Goal: Transaction & Acquisition: Book appointment/travel/reservation

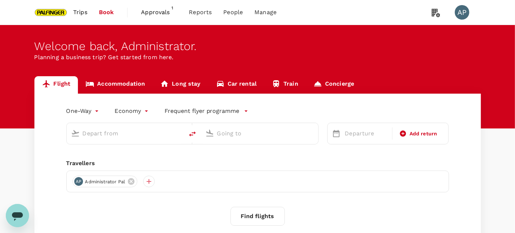
type input "roundtrip"
type input "Singapore Changi (SIN)"
type input "Shanghai Pudong Intl (PVG)"
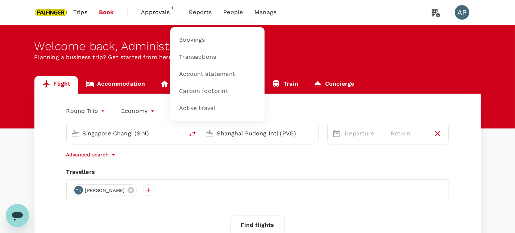
click at [211, 12] on li "Reports" at bounding box center [200, 12] width 34 height 25
click at [197, 37] on span "Bookings" at bounding box center [192, 40] width 26 height 8
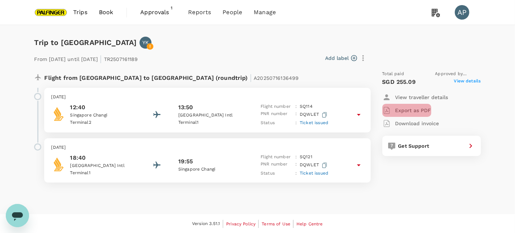
click at [426, 109] on p "Export as PDF" at bounding box center [414, 110] width 36 height 7
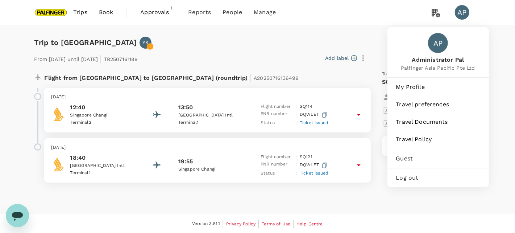
click at [466, 13] on div "AP" at bounding box center [462, 12] width 15 height 15
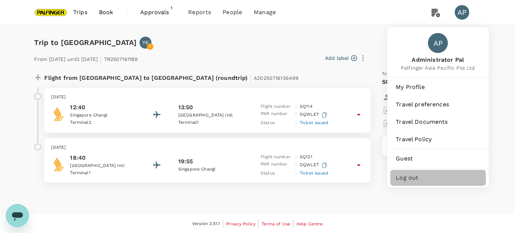
click at [406, 178] on span "Log out" at bounding box center [438, 177] width 84 height 9
